Goal: Information Seeking & Learning: Learn about a topic

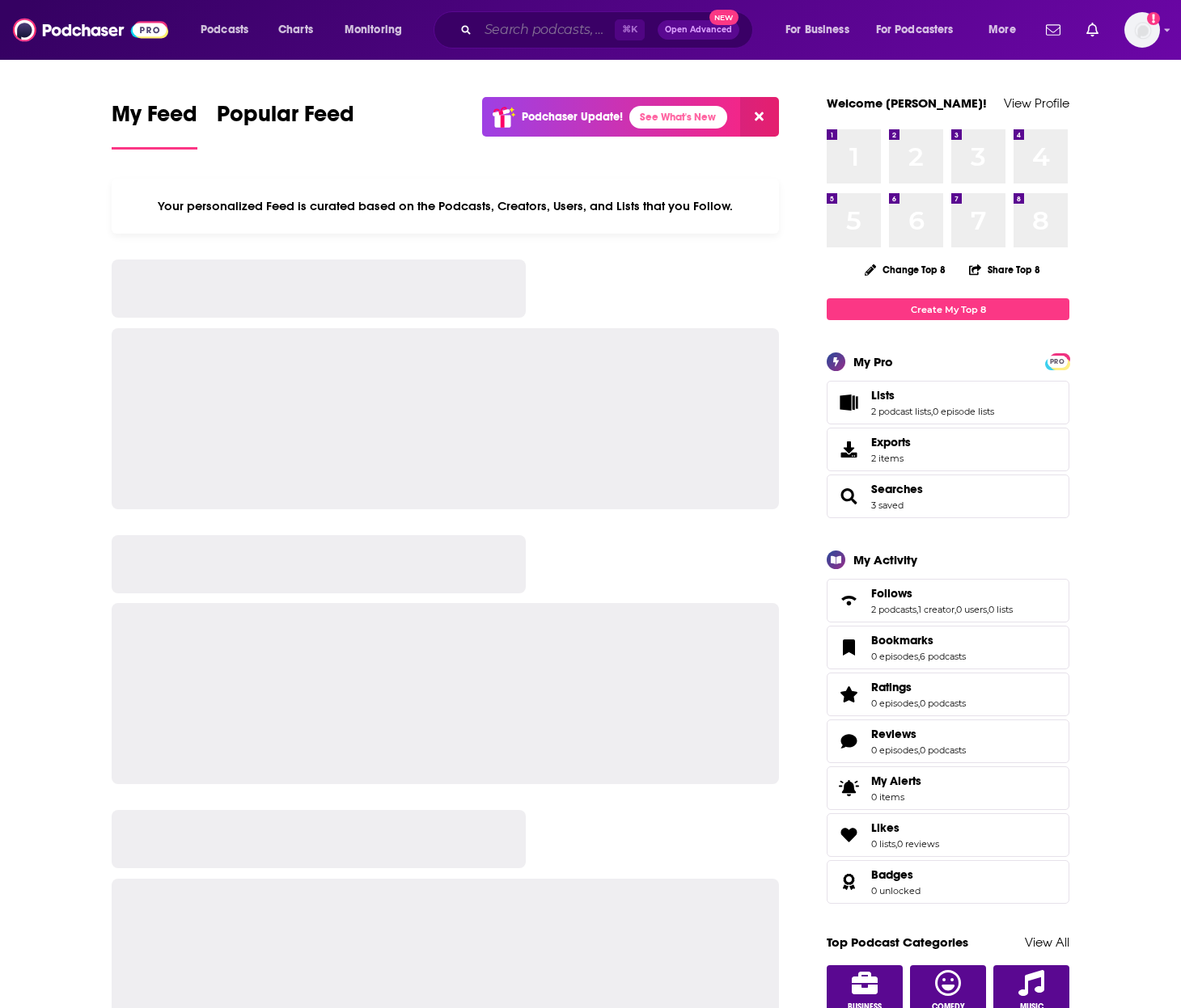
click at [515, 25] on input "Search podcasts, credits, & more..." at bounding box center [546, 30] width 137 height 26
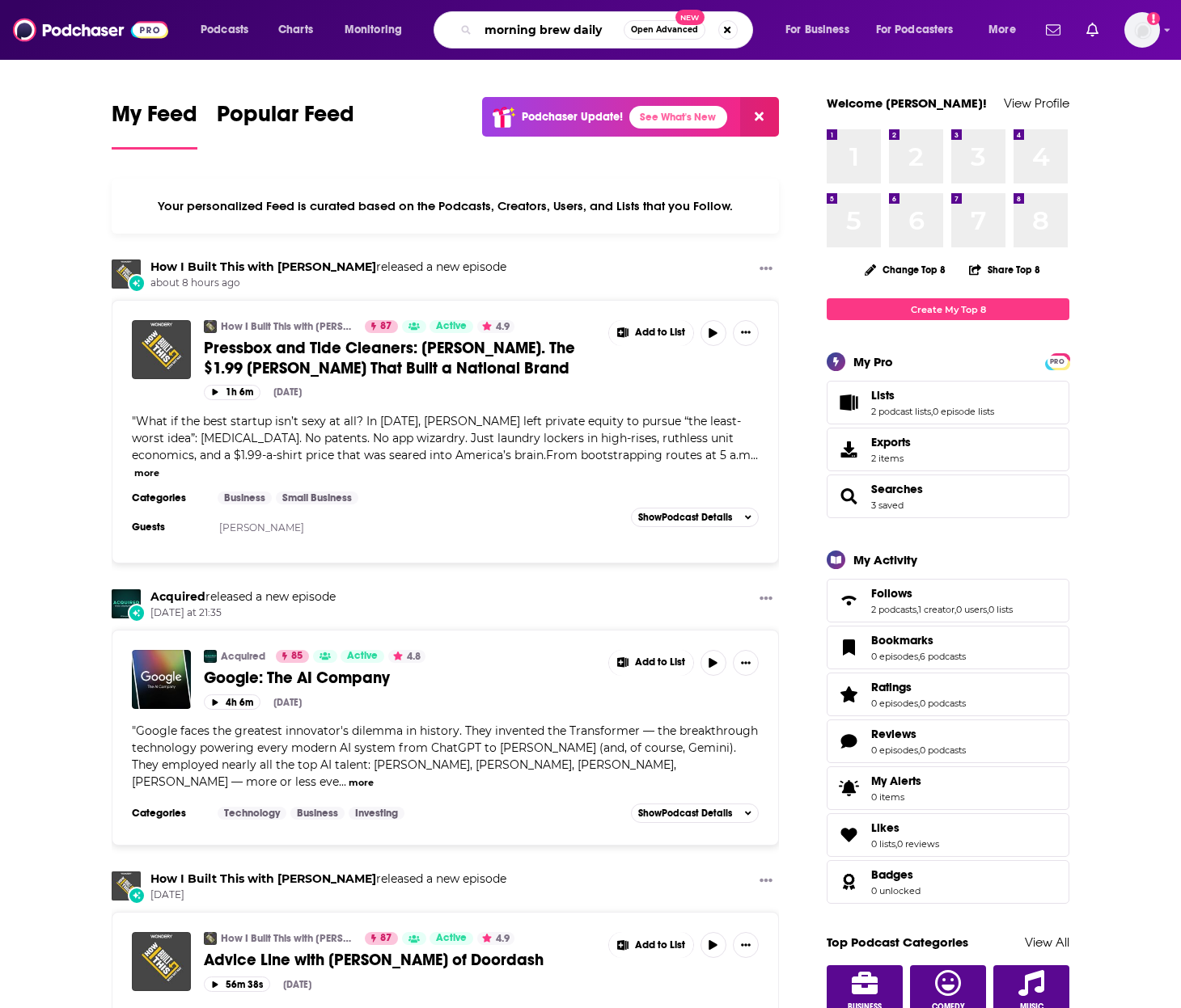
type input "morning brew daily"
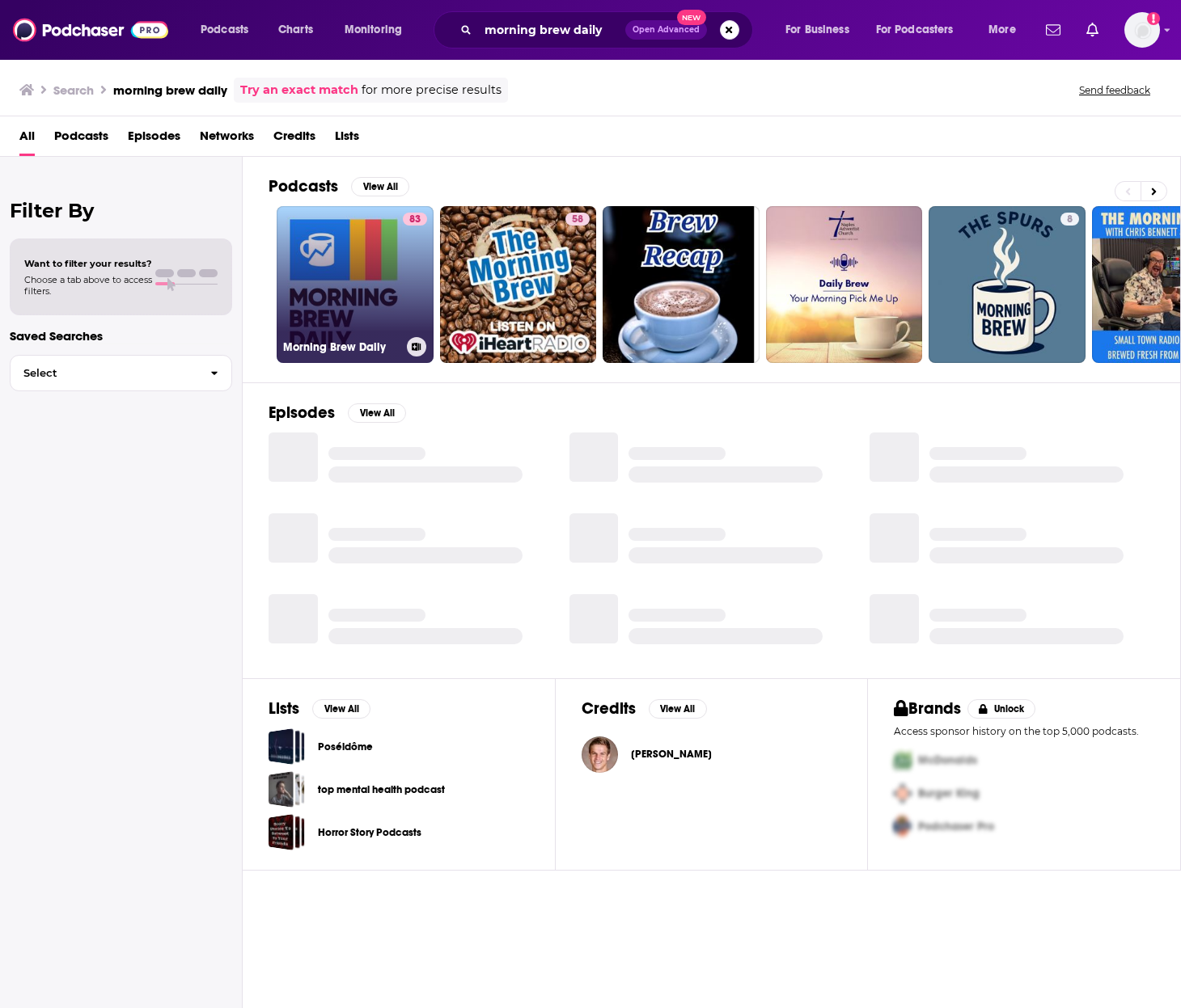
click at [374, 283] on link "83 Morning Brew Daily" at bounding box center [355, 284] width 157 height 157
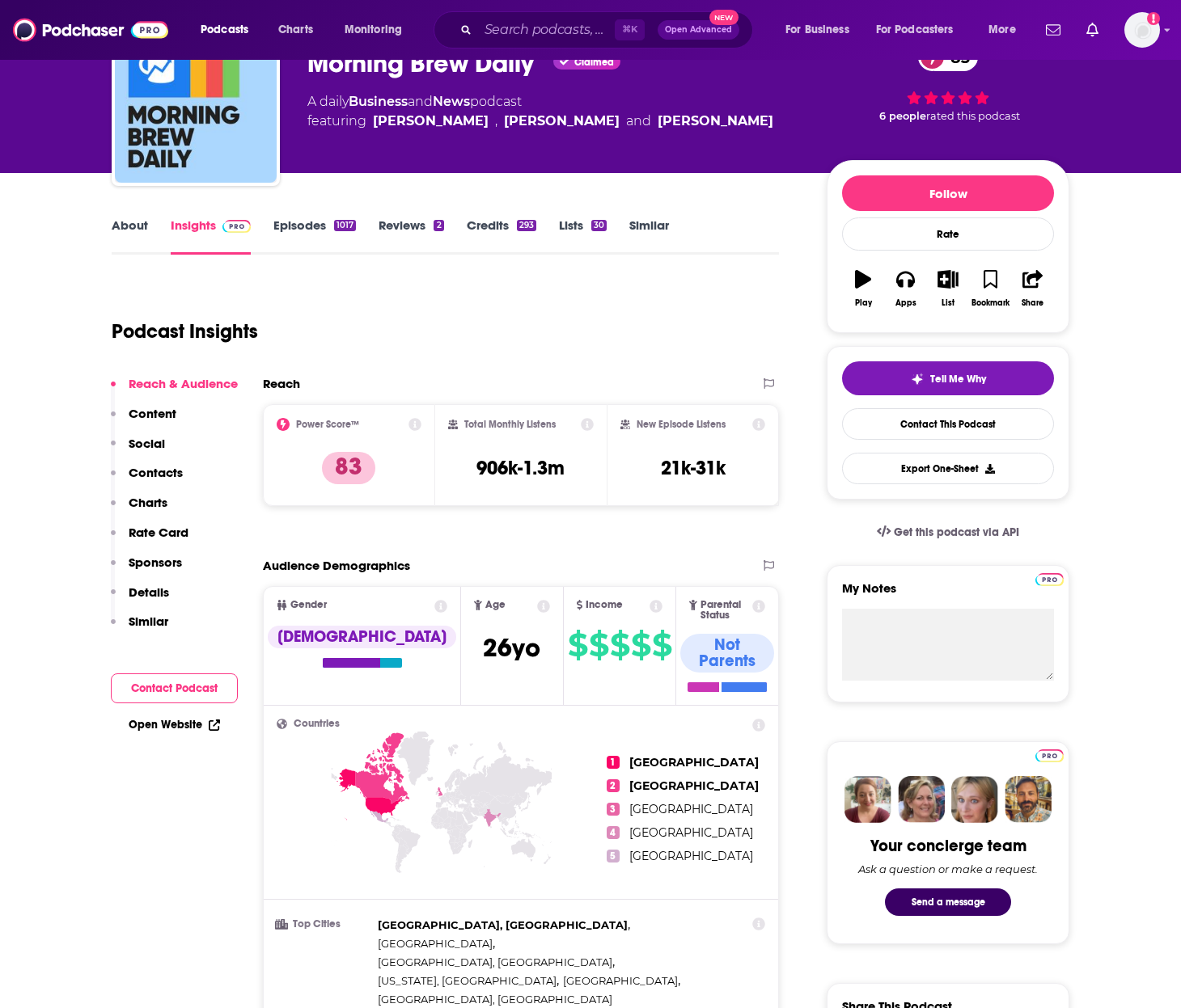
scroll to position [93, 0]
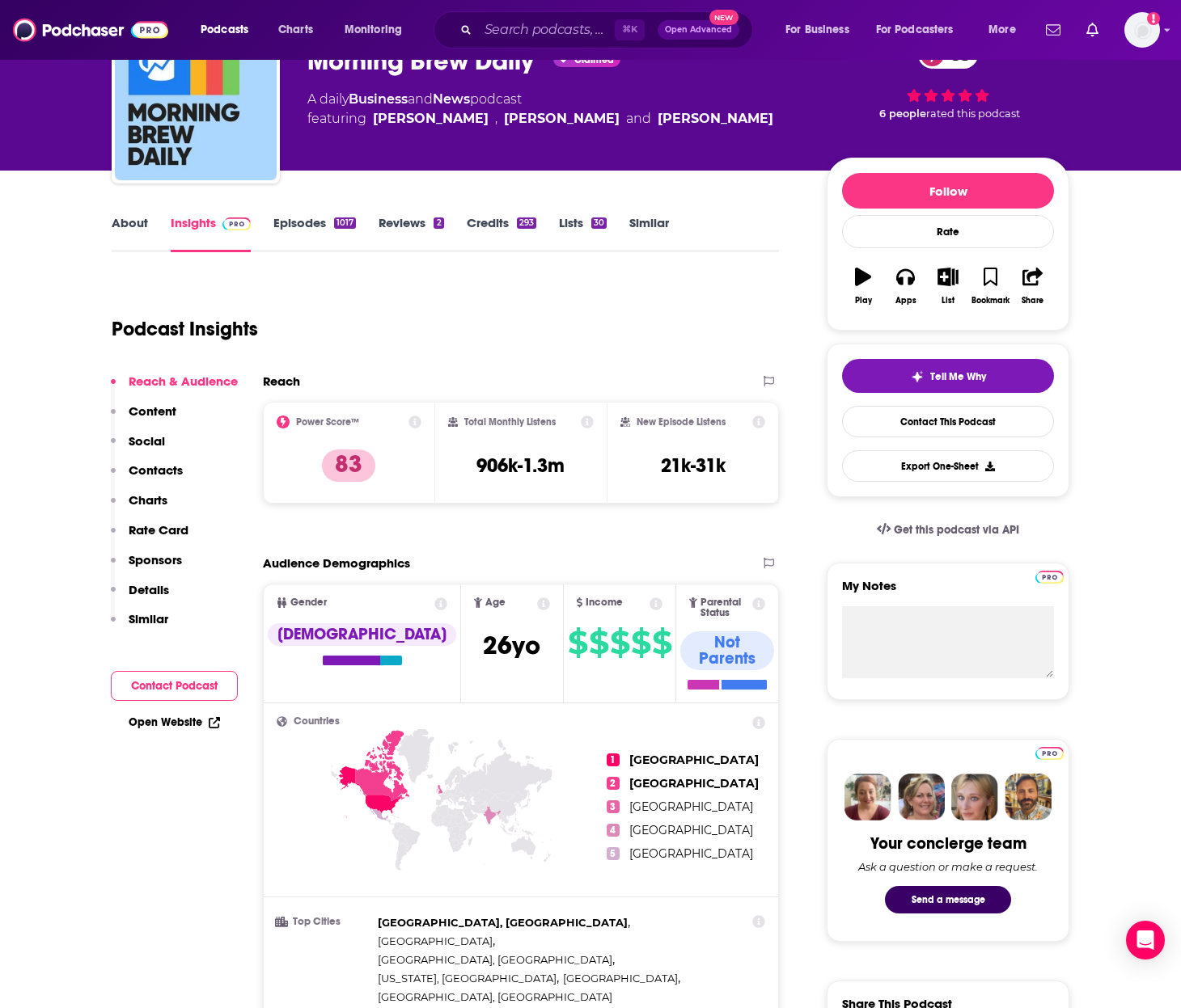
click at [590, 419] on icon at bounding box center [587, 422] width 13 height 13
click at [536, 473] on h3 "906k-1.3m" at bounding box center [521, 465] width 88 height 25
